Goal: Information Seeking & Learning: Learn about a topic

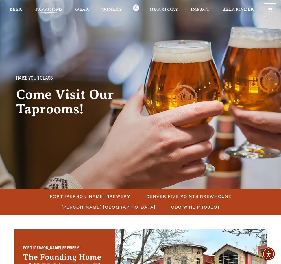
drag, startPoint x: 51, startPoint y: 8, endPoint x: 53, endPoint y: 13, distance: 4.9
click at [51, 8] on span "Taprooms" at bounding box center [49, 9] width 28 height 5
click at [83, 196] on span "Fort [PERSON_NAME] Brewery" at bounding box center [90, 196] width 81 height 8
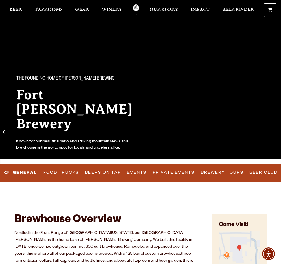
click at [136, 170] on link "Events" at bounding box center [137, 172] width 24 height 13
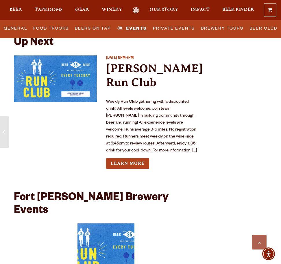
scroll to position [2587, 0]
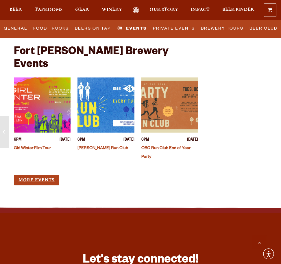
click at [36, 174] on link "More Events" at bounding box center [36, 179] width 45 height 11
click at [49, 11] on span "Taprooms" at bounding box center [49, 9] width 28 height 5
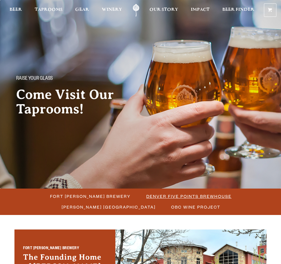
click at [147, 195] on span "Denver Five Points Brewhouse" at bounding box center [189, 196] width 85 height 8
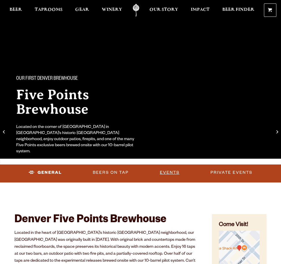
click at [162, 171] on link "Events" at bounding box center [170, 172] width 24 height 13
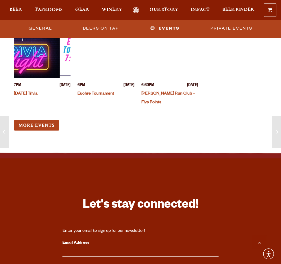
scroll to position [1809, 0]
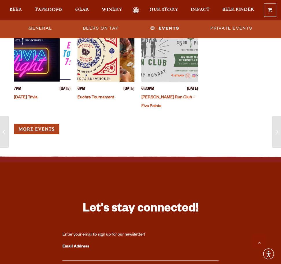
click at [43, 124] on link "More Events" at bounding box center [36, 129] width 45 height 11
click at [50, 11] on span "Taprooms" at bounding box center [49, 9] width 28 height 5
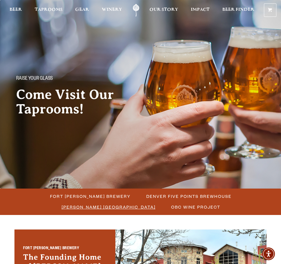
click at [110, 206] on span "[PERSON_NAME] [GEOGRAPHIC_DATA]" at bounding box center [109, 206] width 94 height 8
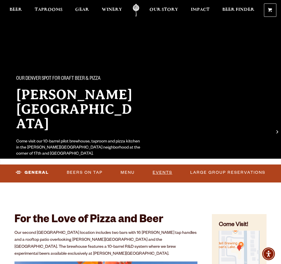
click at [165, 175] on link "Events" at bounding box center [163, 172] width 24 height 13
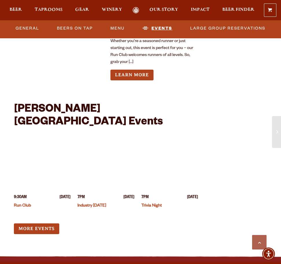
scroll to position [1534, 0]
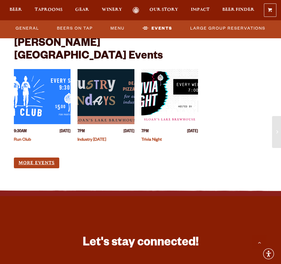
click at [44, 157] on link "More Events" at bounding box center [36, 162] width 45 height 11
click at [50, 10] on span "Taprooms" at bounding box center [49, 9] width 28 height 5
